Goal: Browse casually

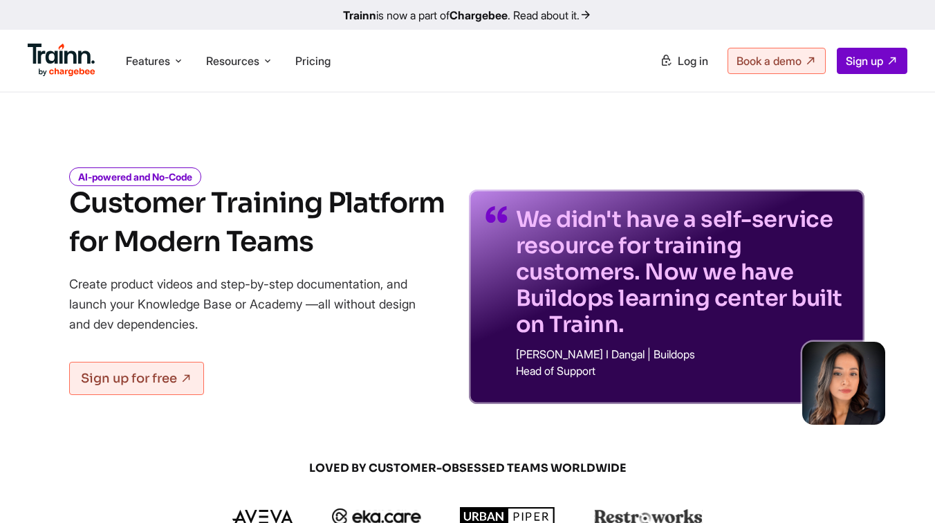
drag, startPoint x: 316, startPoint y: 243, endPoint x: 162, endPoint y: 227, distance: 154.9
click at [162, 227] on h1 "Customer Training Platform for Modern Teams" at bounding box center [256, 222] width 375 height 77
drag, startPoint x: 53, startPoint y: 194, endPoint x: 326, endPoint y: 253, distance: 280.2
click at [326, 253] on div "AI-powered and No-Code Customer Training Platform for Modern Teams Create produ…" at bounding box center [467, 276] width 935 height 256
click at [315, 252] on h1 "Customer Training Platform for Modern Teams" at bounding box center [256, 222] width 375 height 77
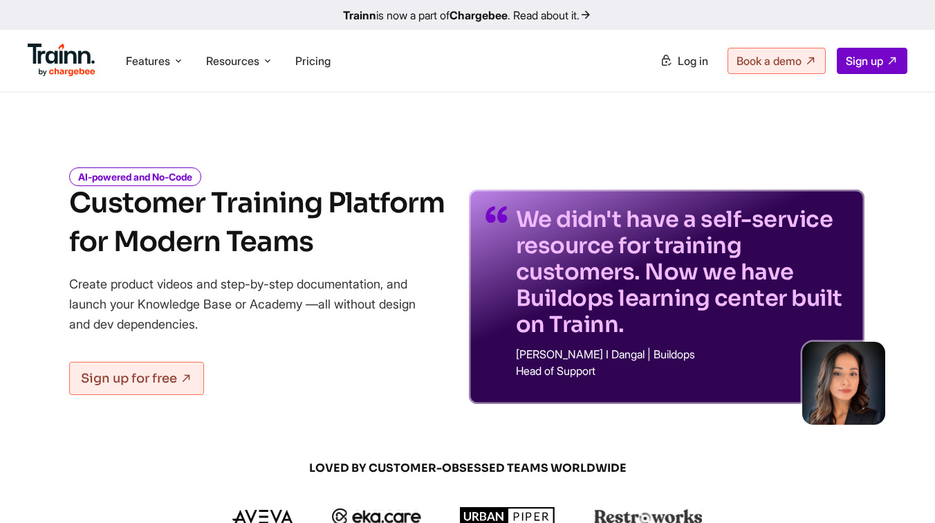
drag, startPoint x: 110, startPoint y: 241, endPoint x: 320, endPoint y: 241, distance: 210.2
click at [320, 241] on h1 "Customer Training Platform for Modern Teams" at bounding box center [256, 222] width 375 height 77
drag, startPoint x: 104, startPoint y: 199, endPoint x: 440, endPoint y: 217, distance: 337.2
click at [440, 217] on h1 "Customer Training Platform for Modern Teams" at bounding box center [256, 222] width 375 height 77
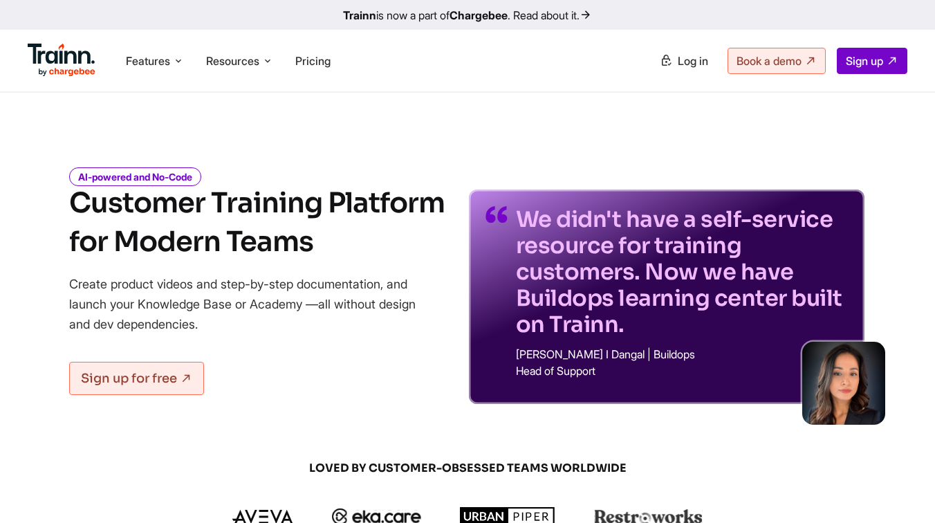
click at [373, 291] on p "Create product videos and step-by-step documentation, and launch your Knowledge…" at bounding box center [252, 304] width 366 height 60
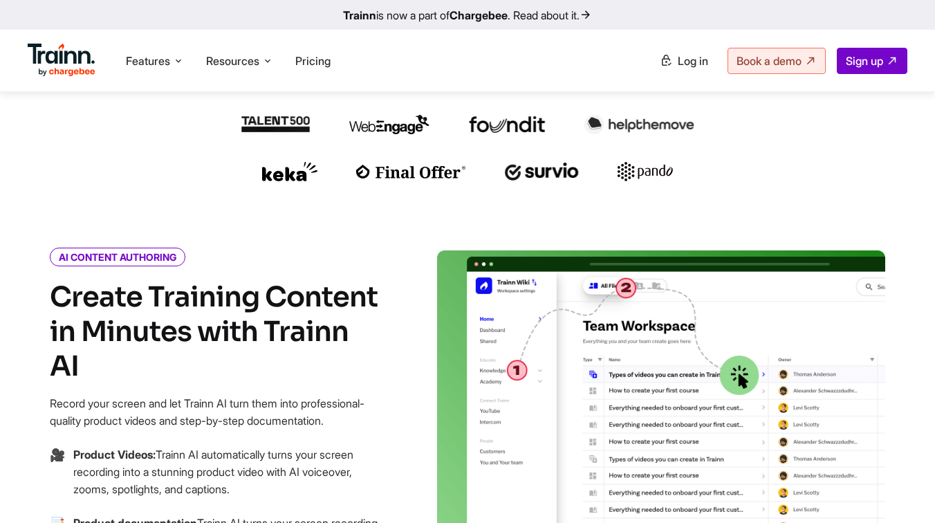
scroll to position [451, 0]
